Goal: Find specific page/section: Find specific page/section

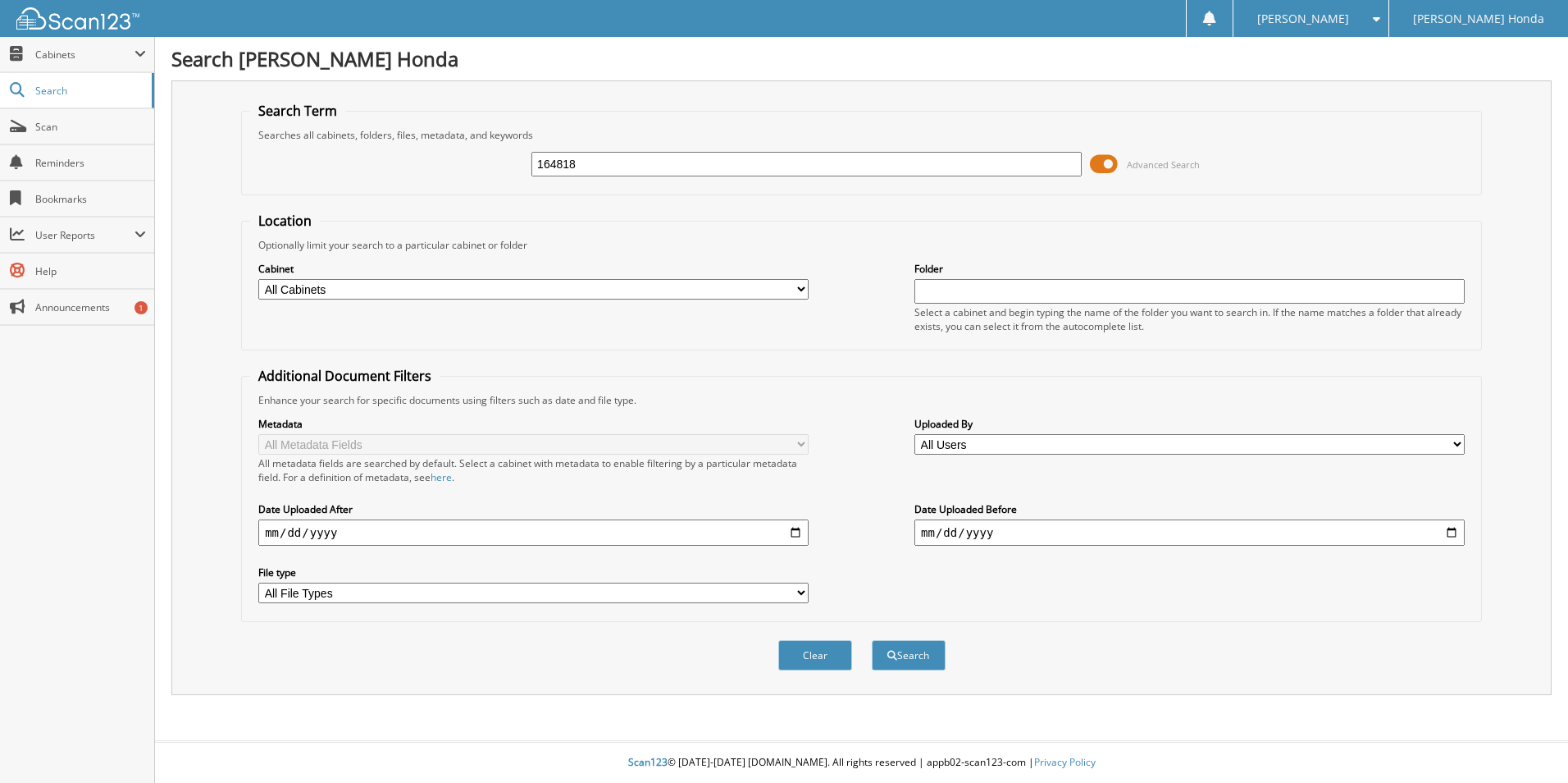
type input "164818"
click at [872, 640] on button "Search" at bounding box center [909, 655] width 74 height 30
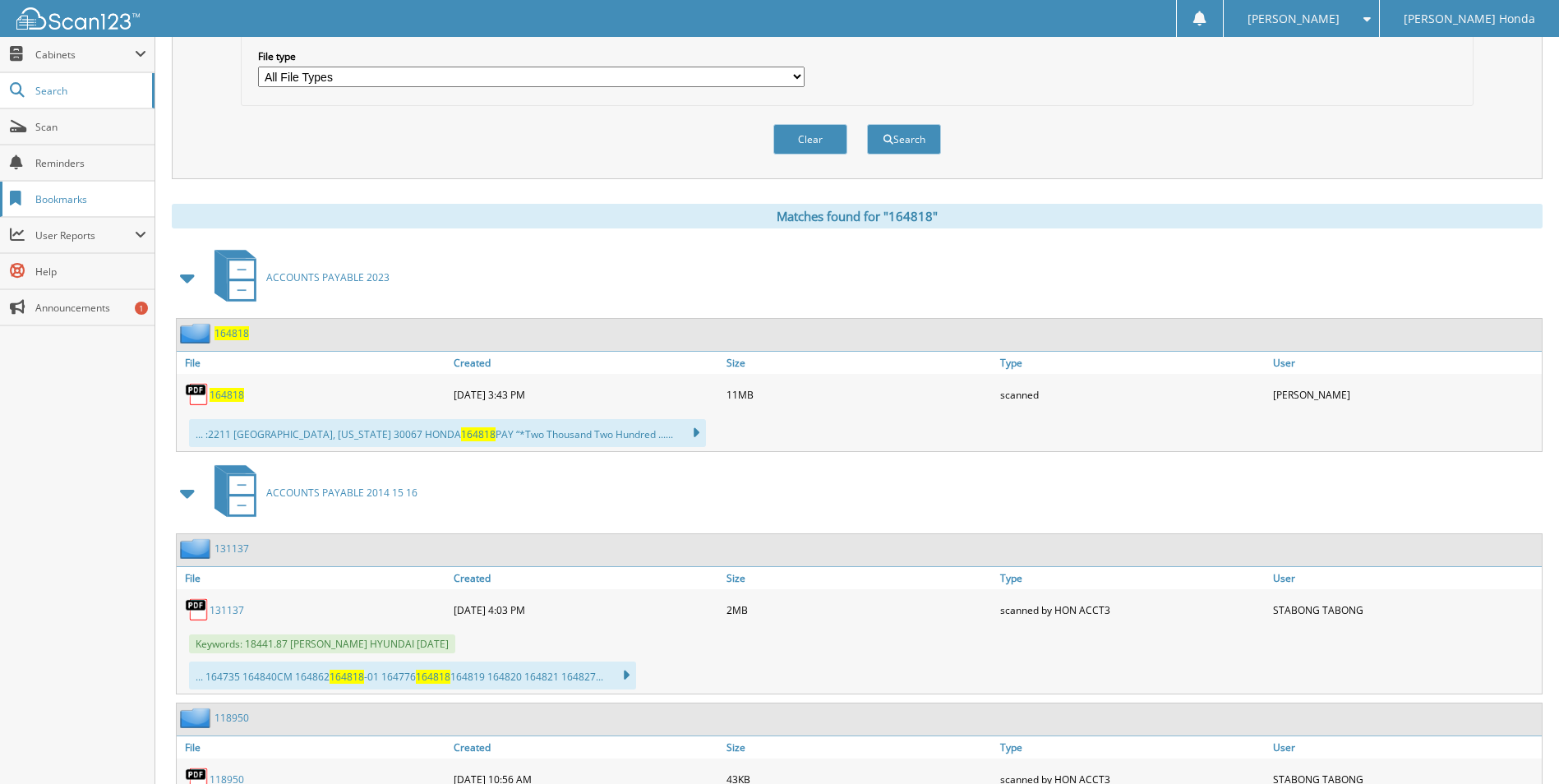
scroll to position [575, 0]
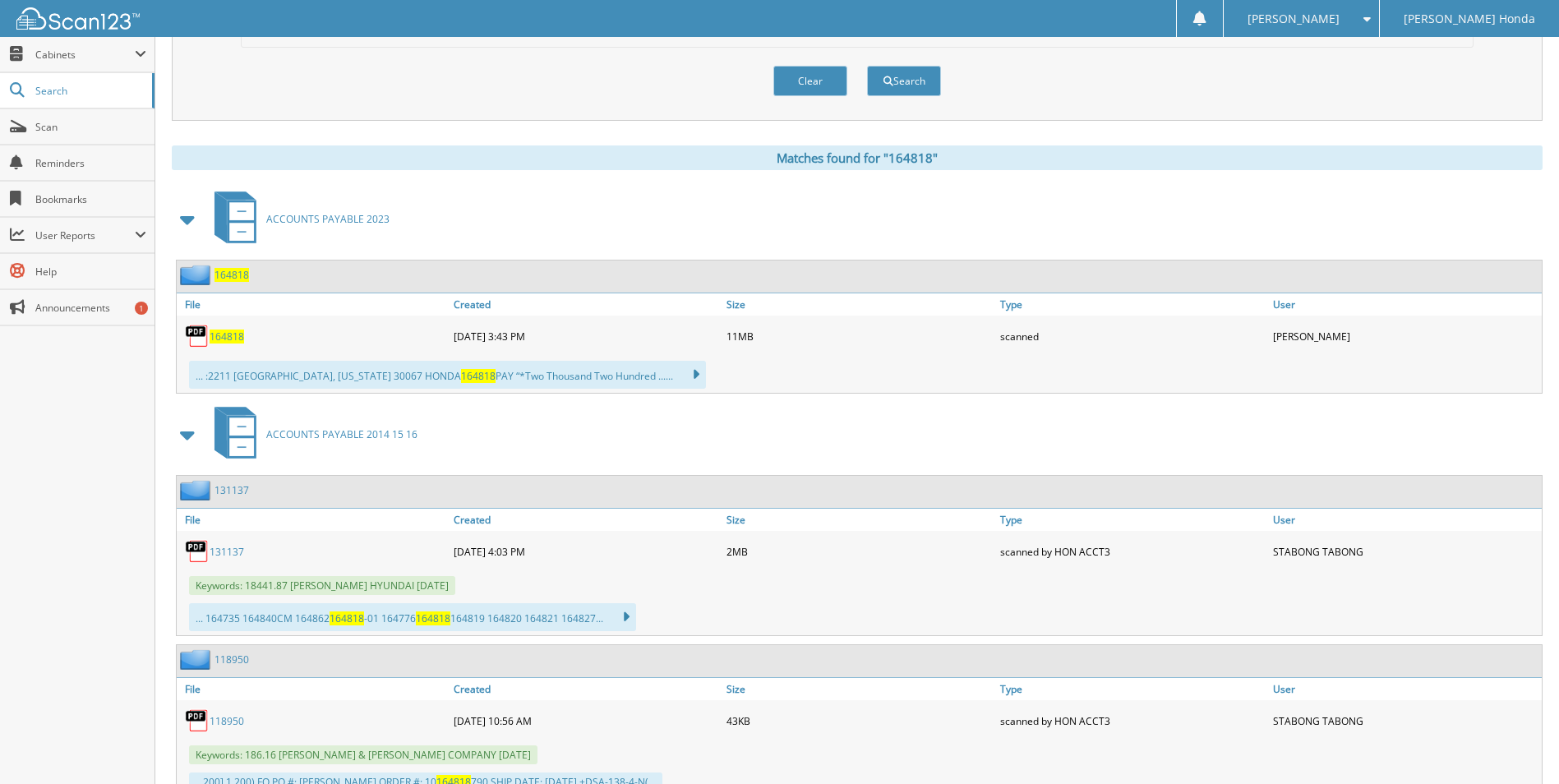
click at [226, 339] on span "164818" at bounding box center [227, 336] width 34 height 14
